Goal: Task Accomplishment & Management: Manage account settings

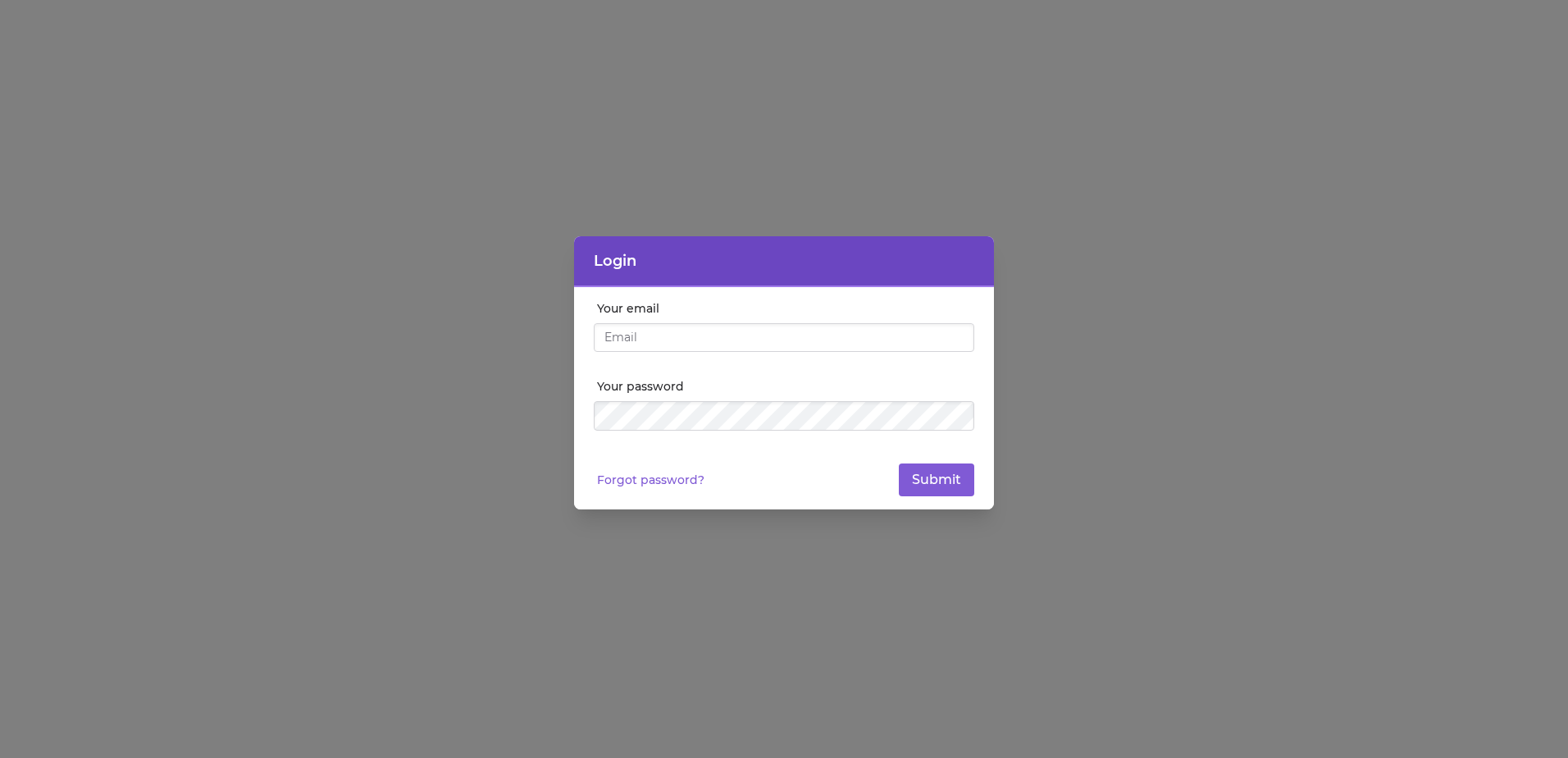
click at [727, 341] on input "Your email" at bounding box center [784, 338] width 381 height 30
type input "[EMAIL_ADDRESS][DOMAIN_NAME]"
click at [925, 477] on button "Submit" at bounding box center [937, 480] width 75 height 33
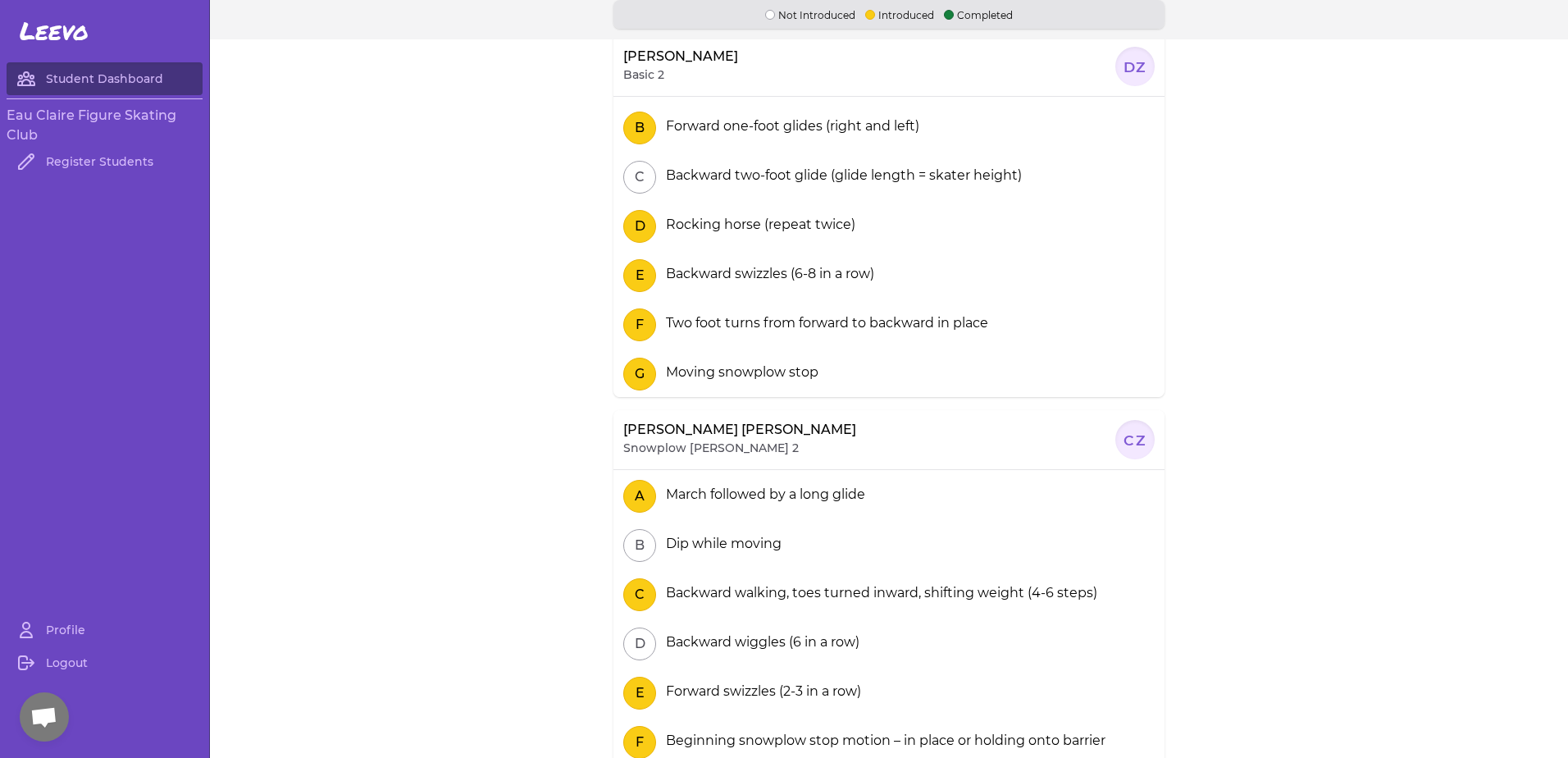
scroll to position [110, 0]
